Goal: Task Accomplishment & Management: Manage account settings

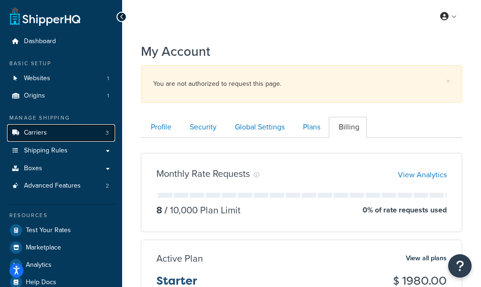
click at [82, 131] on link "Carriers 3" at bounding box center [61, 132] width 108 height 17
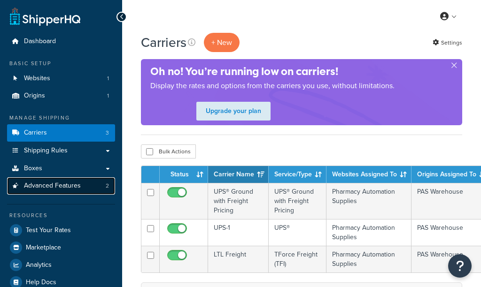
click at [81, 186] on link "Advanced Features 2" at bounding box center [61, 186] width 108 height 17
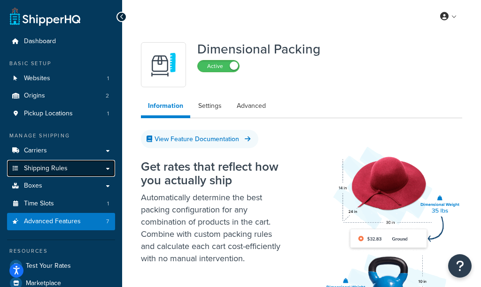
click at [77, 173] on link "Shipping Rules" at bounding box center [61, 168] width 108 height 17
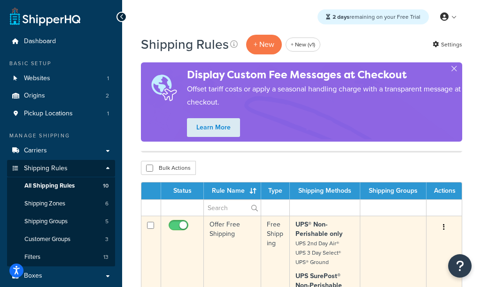
scroll to position [51, 0]
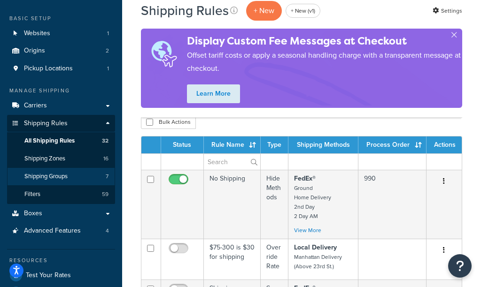
scroll to position [70, 0]
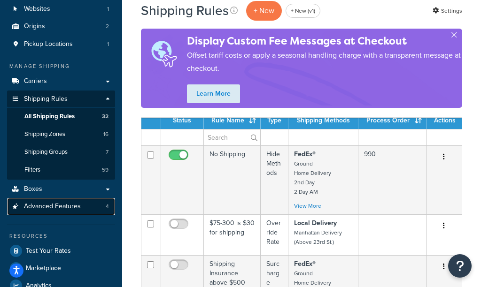
click at [85, 210] on link "Advanced Features 4" at bounding box center [61, 206] width 108 height 17
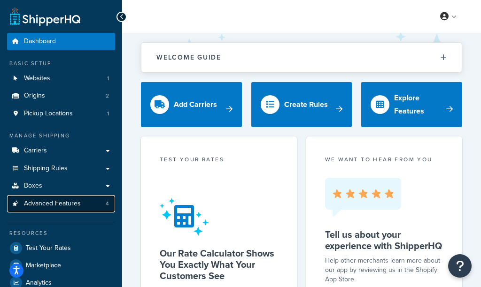
click at [84, 202] on link "Advanced Features 4" at bounding box center [61, 203] width 108 height 17
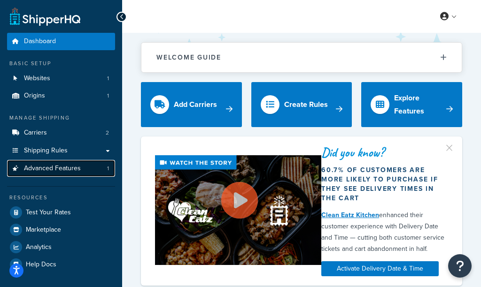
click at [62, 172] on span "Advanced Features" at bounding box center [52, 169] width 57 height 8
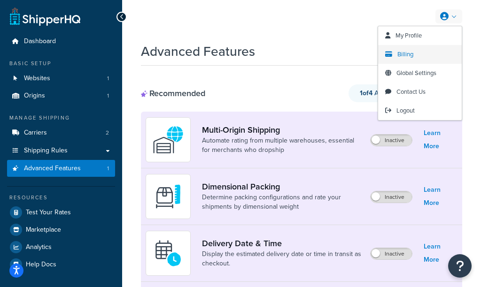
click at [407, 51] on span "Billing" at bounding box center [405, 54] width 16 height 9
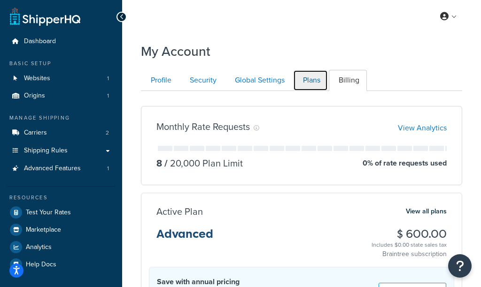
click at [305, 76] on link "Plans" at bounding box center [310, 80] width 35 height 21
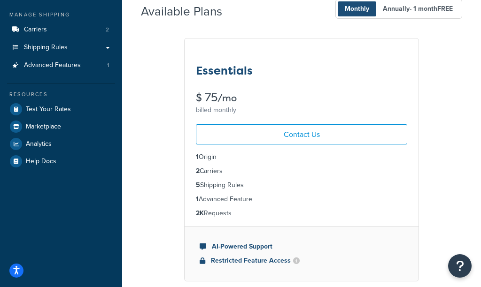
scroll to position [104, 0]
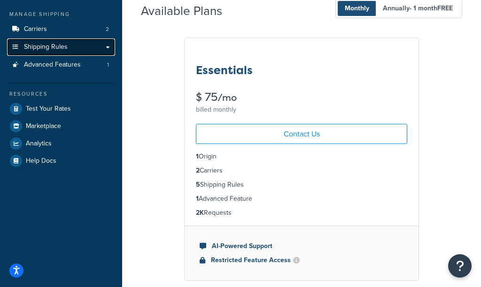
click at [85, 47] on link "Shipping Rules" at bounding box center [61, 47] width 108 height 17
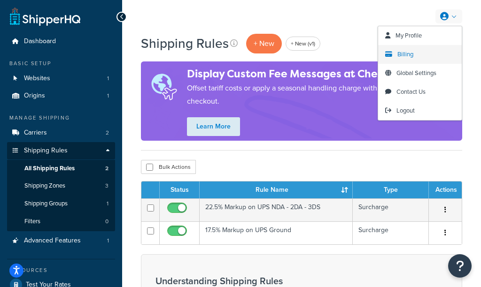
click at [416, 56] on link "Billing" at bounding box center [420, 54] width 84 height 19
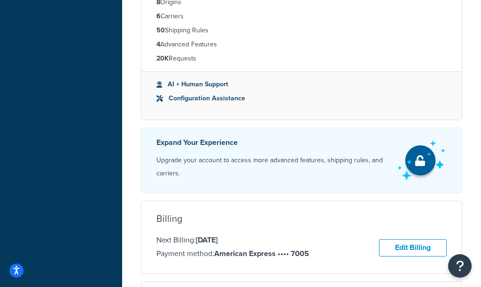
scroll to position [346, 0]
